Goal: Task Accomplishment & Management: Manage account settings

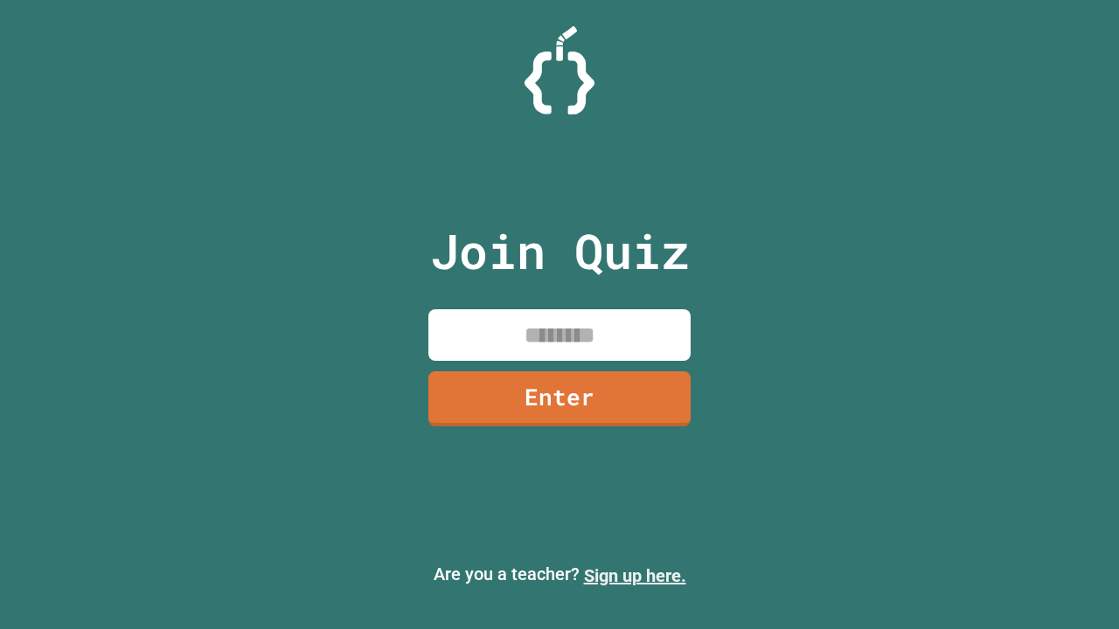
click at [635, 576] on link "Sign up here." at bounding box center [635, 576] width 102 height 21
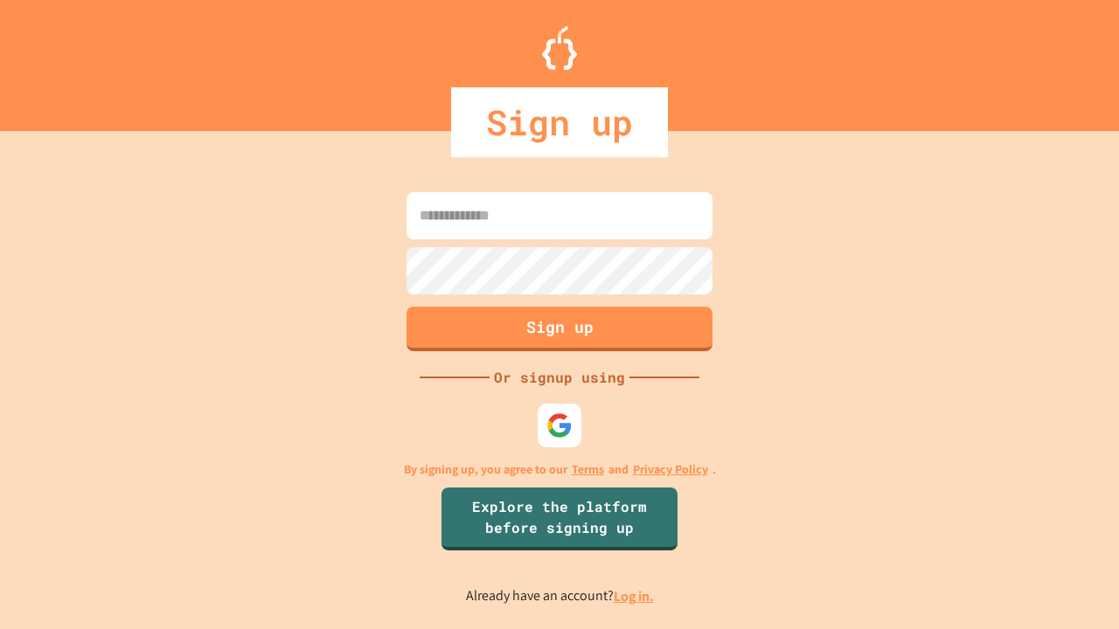
click at [635, 596] on link "Log in." at bounding box center [634, 596] width 40 height 18
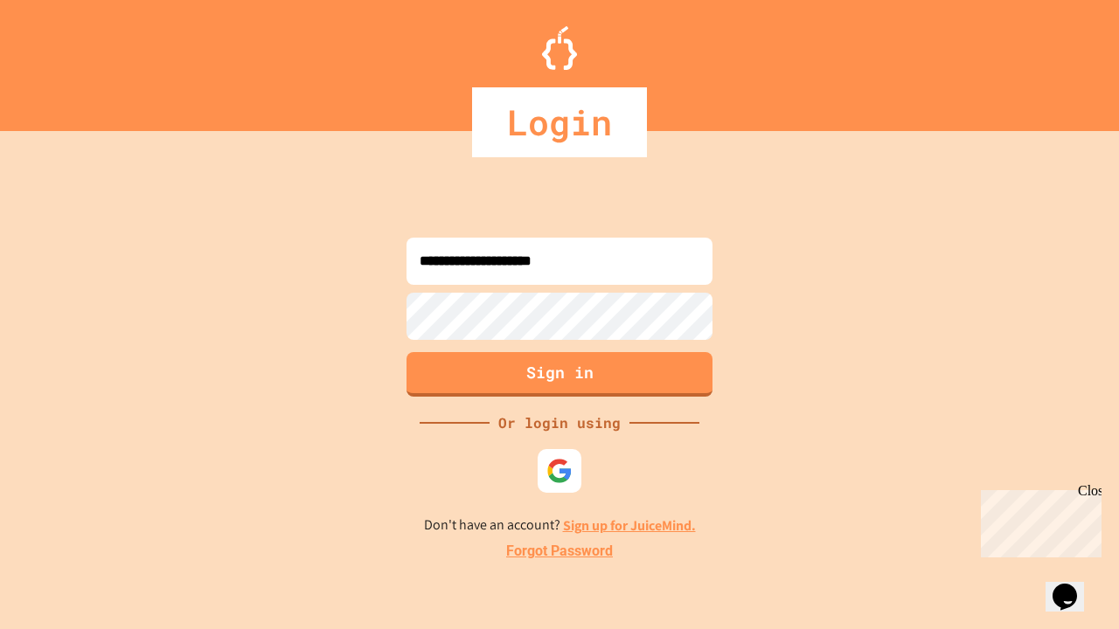
type input "**********"
